Goal: Obtain resource: Download file/media

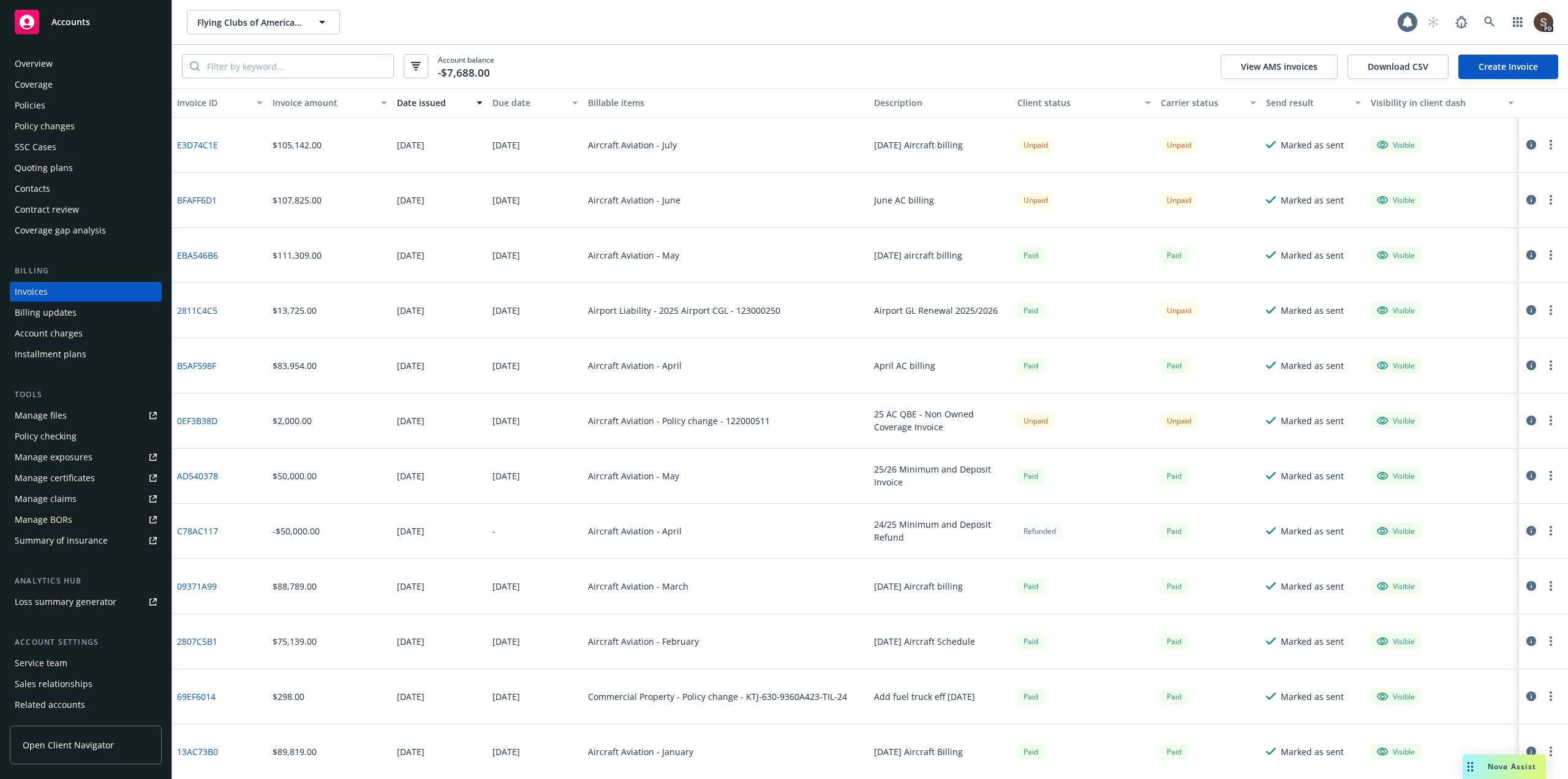
click at [1503, 21] on div "PD" at bounding box center [1487, 22] width 132 height 24
click at [1487, 20] on icon at bounding box center [1489, 22] width 11 height 11
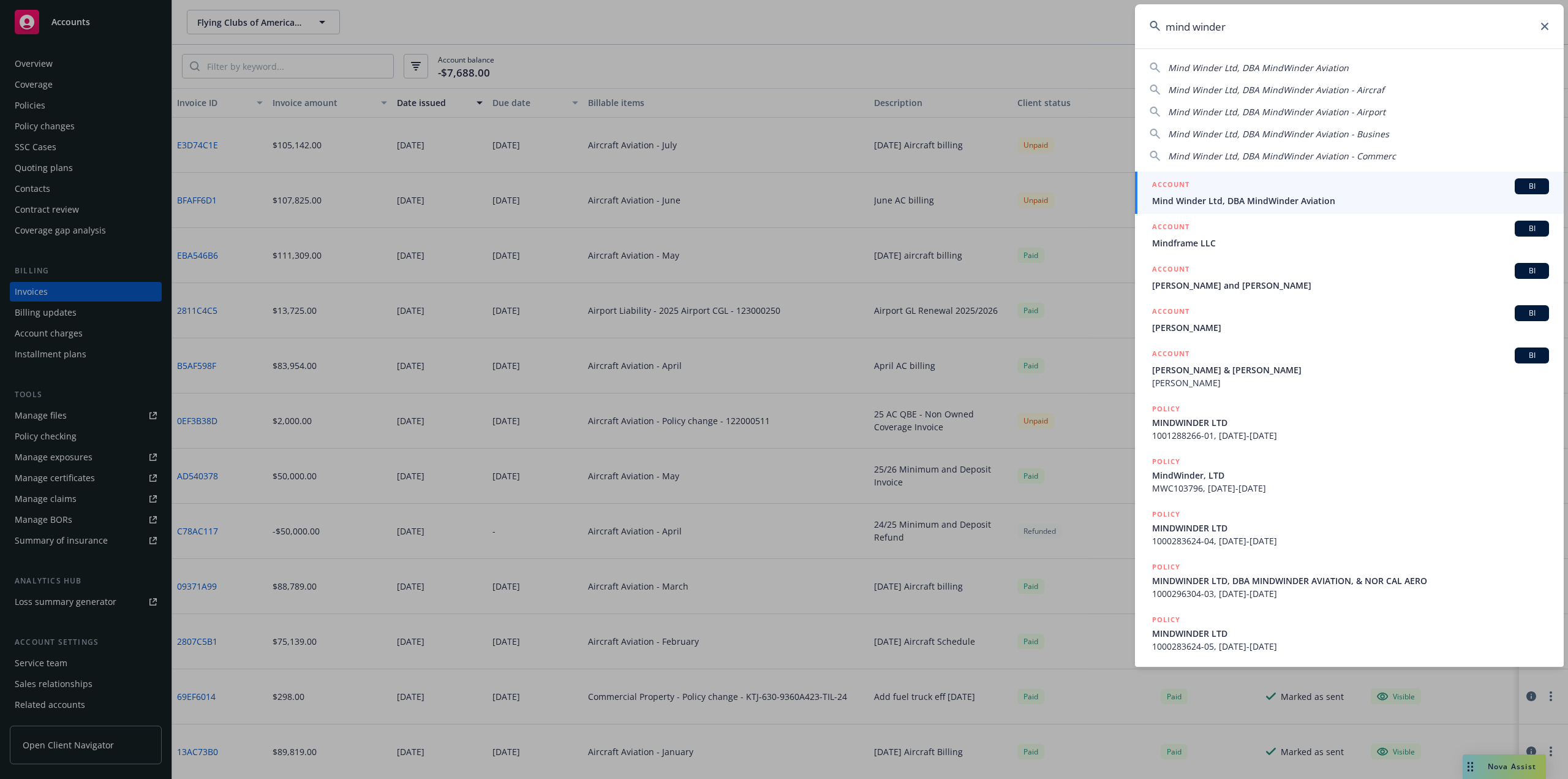
type input "mind winder"
click at [1258, 200] on span "Mind Winder Ltd, DBA MindWinder Aviation" at bounding box center [1350, 200] width 397 height 13
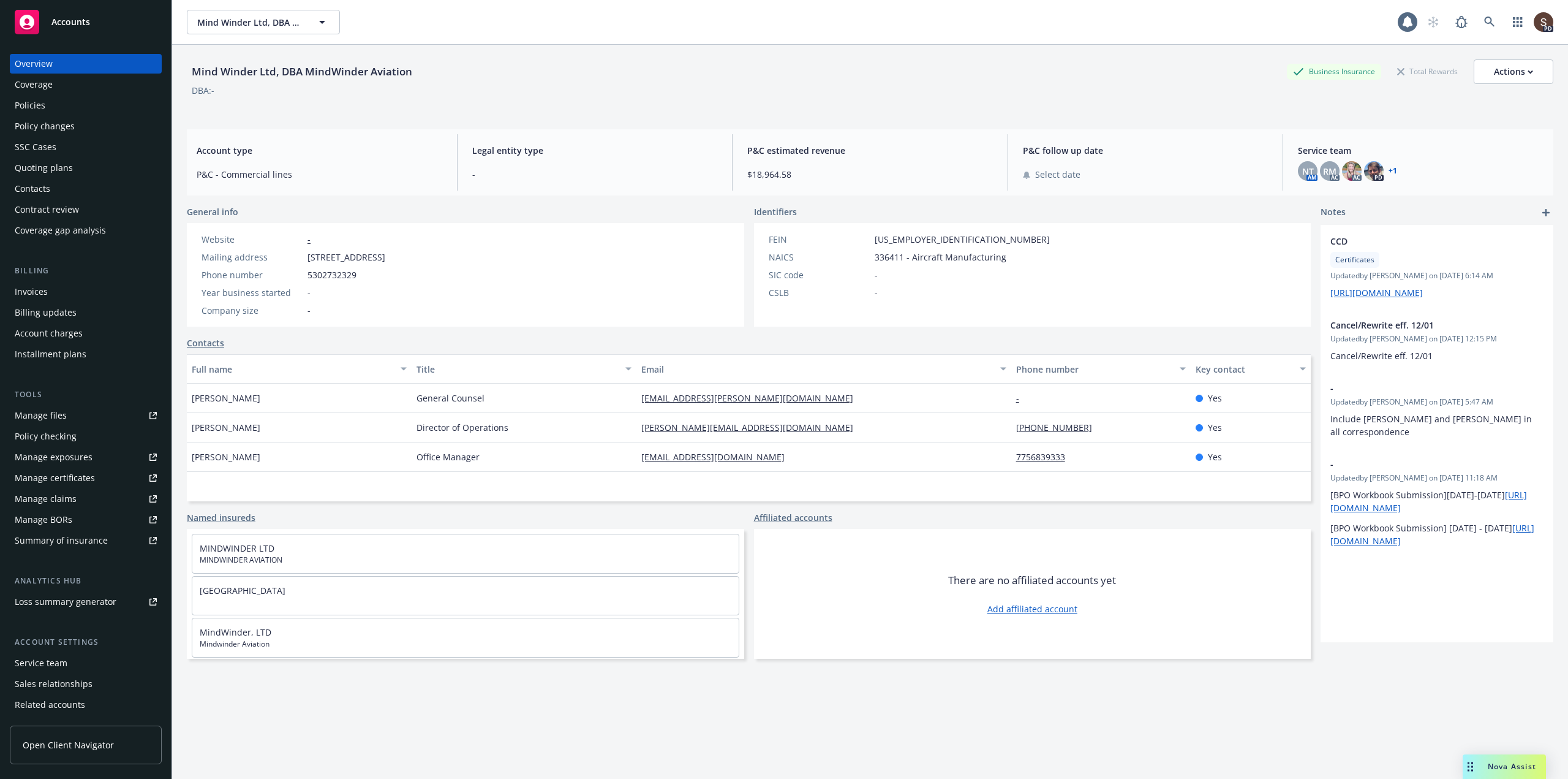
click at [58, 411] on div "Manage files" at bounding box center [40, 415] width 52 height 20
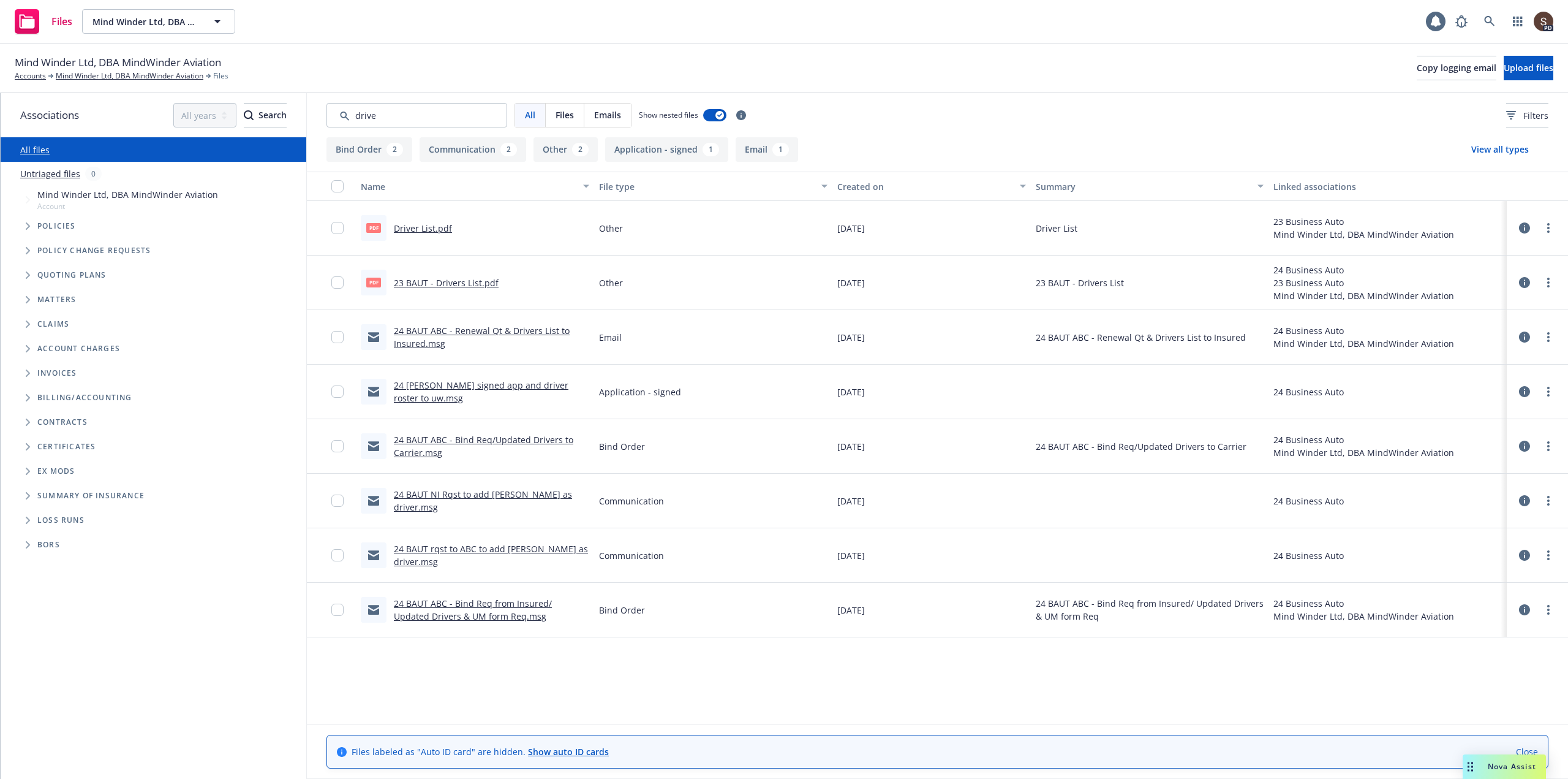
type input "drive"
click at [438, 283] on link "23 BAUT - Drivers List.pdf" at bounding box center [446, 283] width 105 height 12
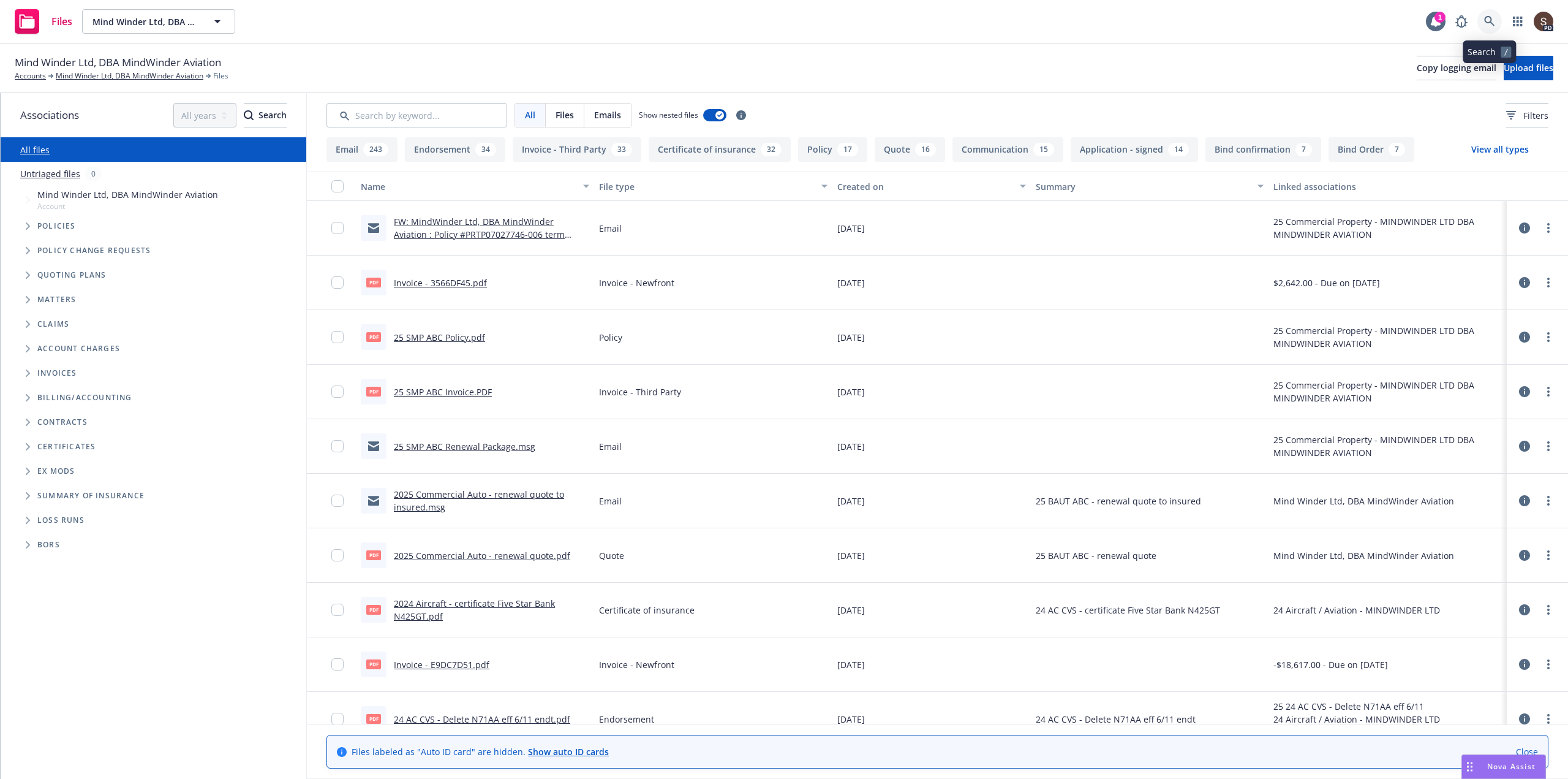
click at [1487, 19] on icon at bounding box center [1489, 21] width 11 height 11
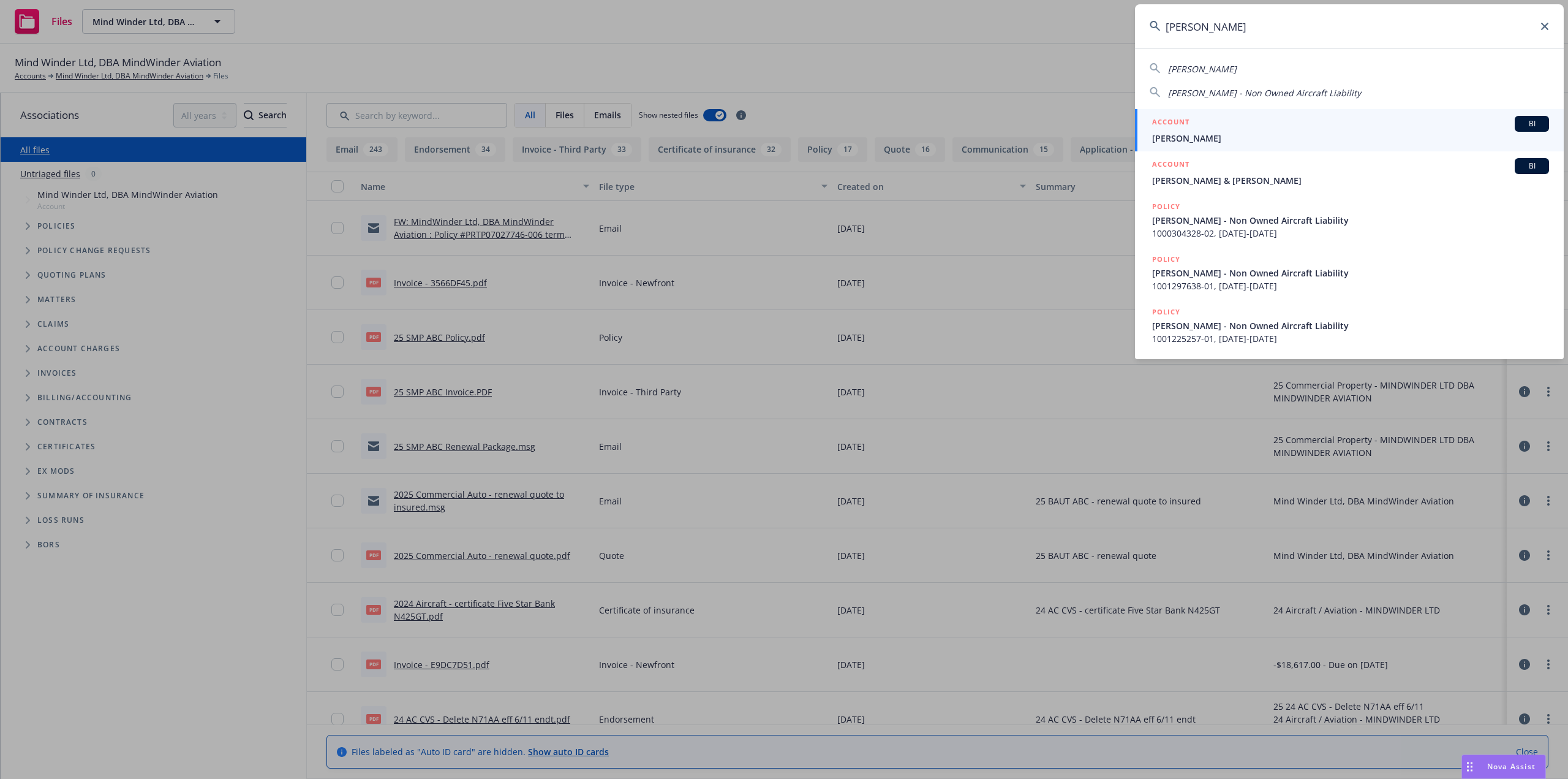
type input "[PERSON_NAME]"
click at [1179, 131] on div "ACCOUNT BI" at bounding box center [1350, 124] width 397 height 16
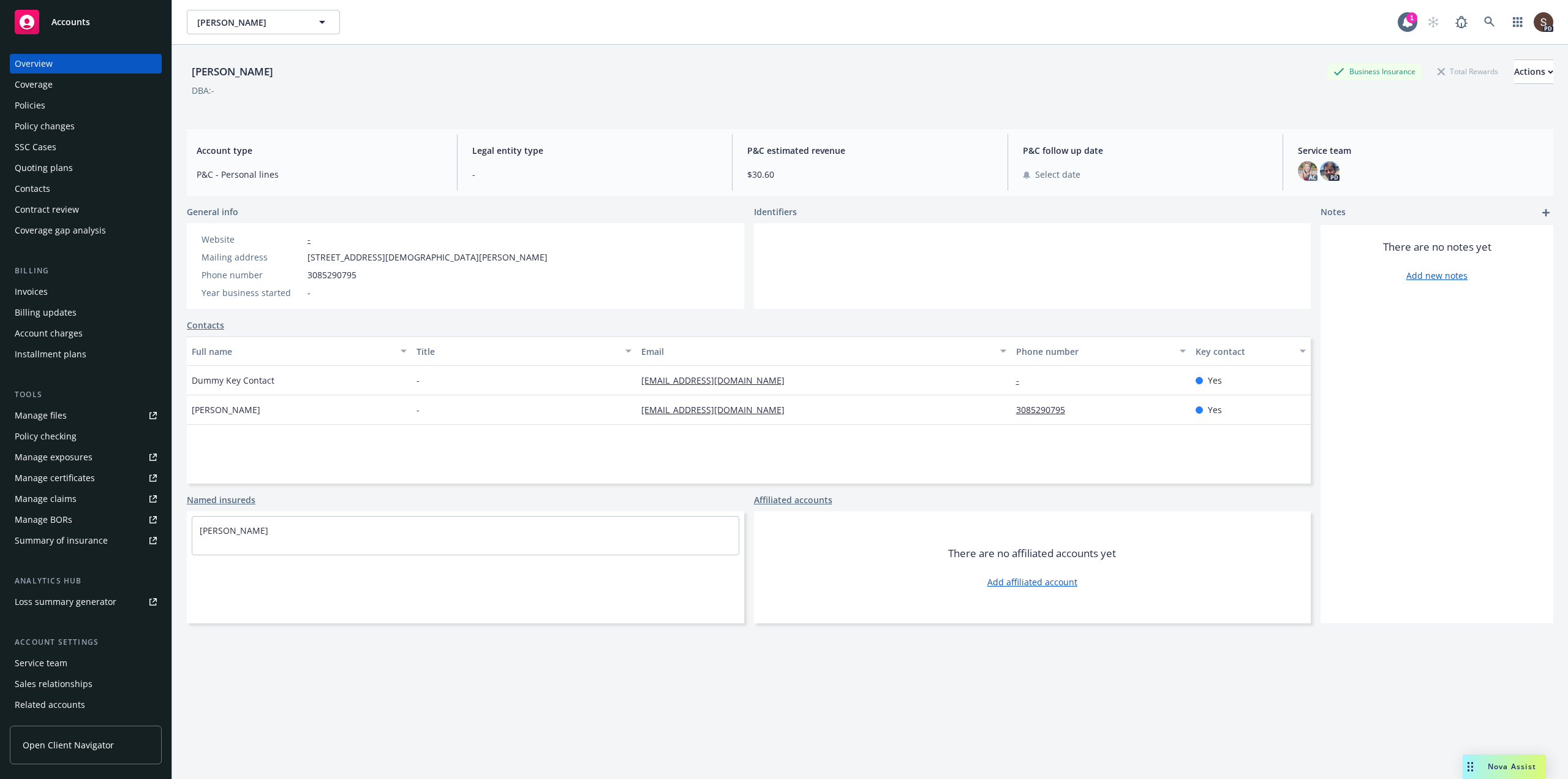
click at [30, 107] on div "Policies" at bounding box center [30, 105] width 31 height 20
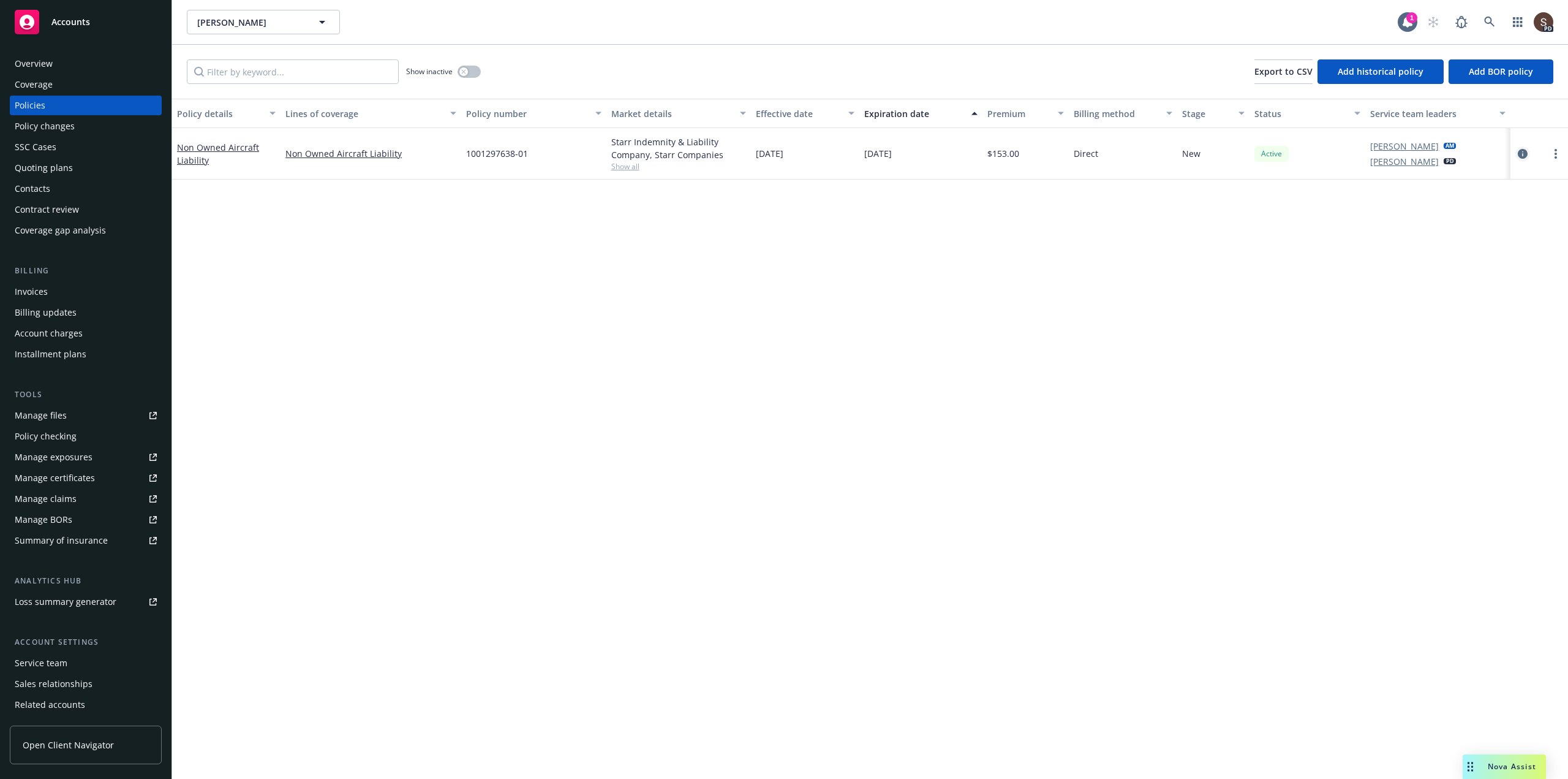
click at [1522, 153] on icon "circleInformation" at bounding box center [1523, 154] width 10 height 10
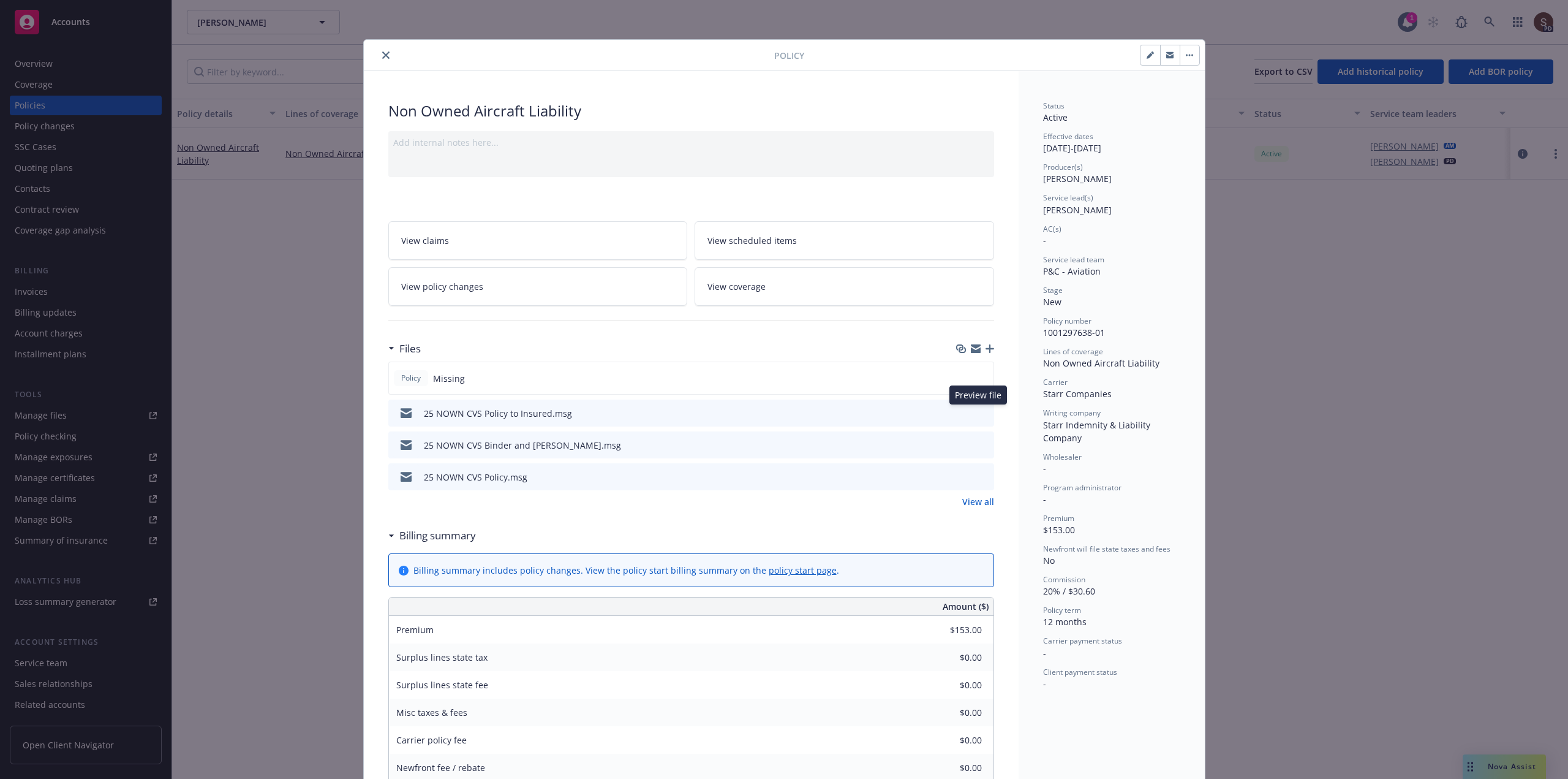
click at [977, 410] on icon "preview file" at bounding box center [982, 412] width 11 height 8
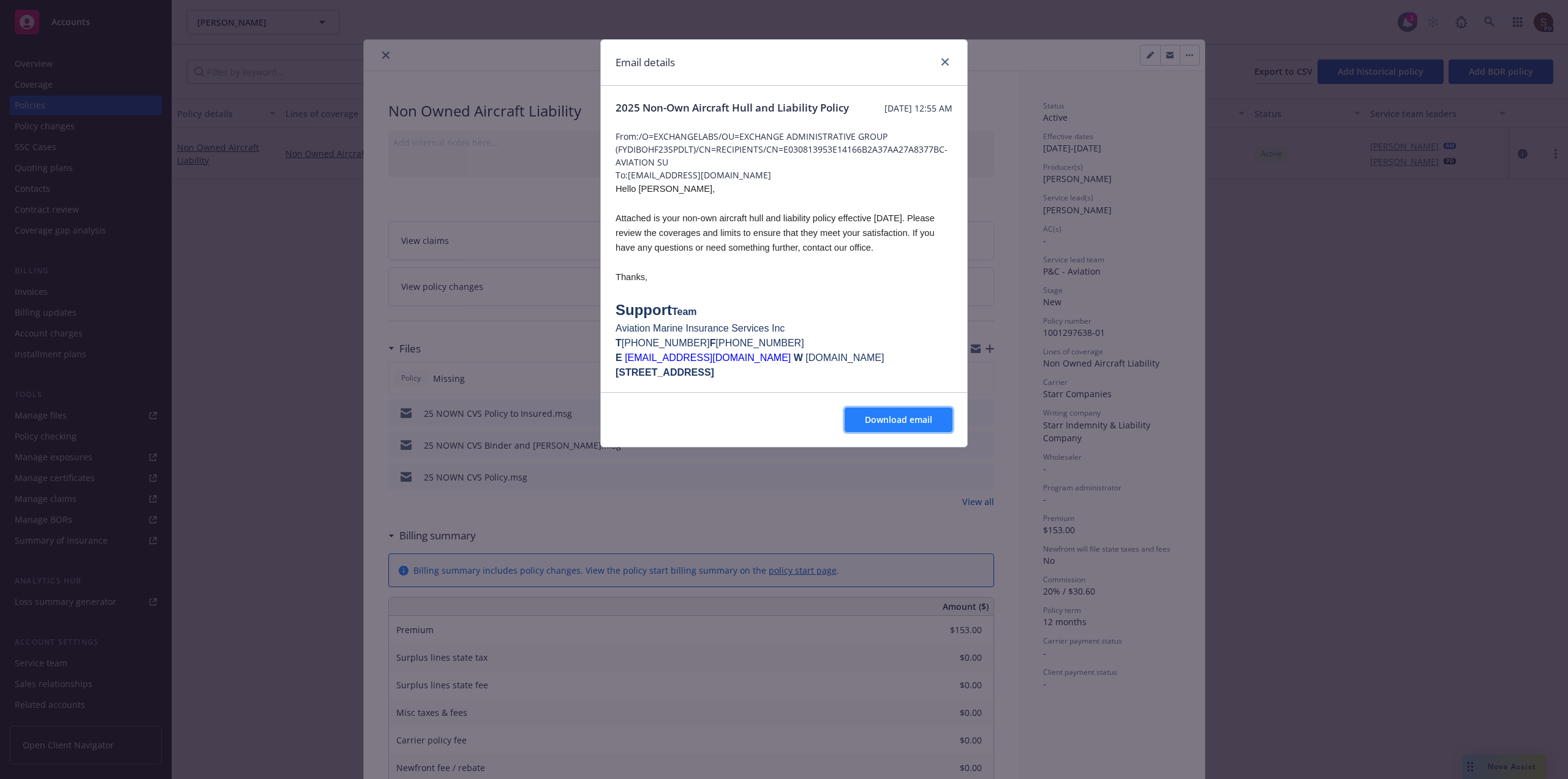
click at [881, 415] on span "Download email" at bounding box center [898, 419] width 67 height 12
